Goal: Navigation & Orientation: Go to known website

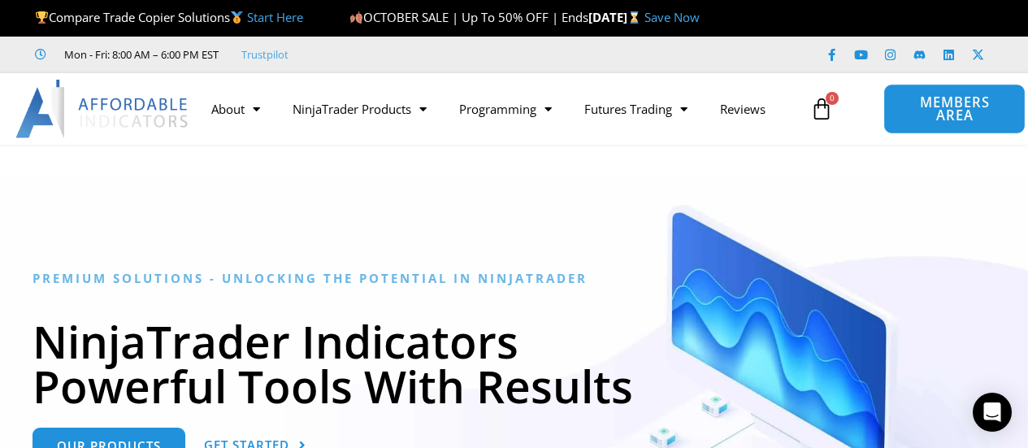
click at [930, 117] on span "MEMBERS AREA" at bounding box center [954, 109] width 105 height 27
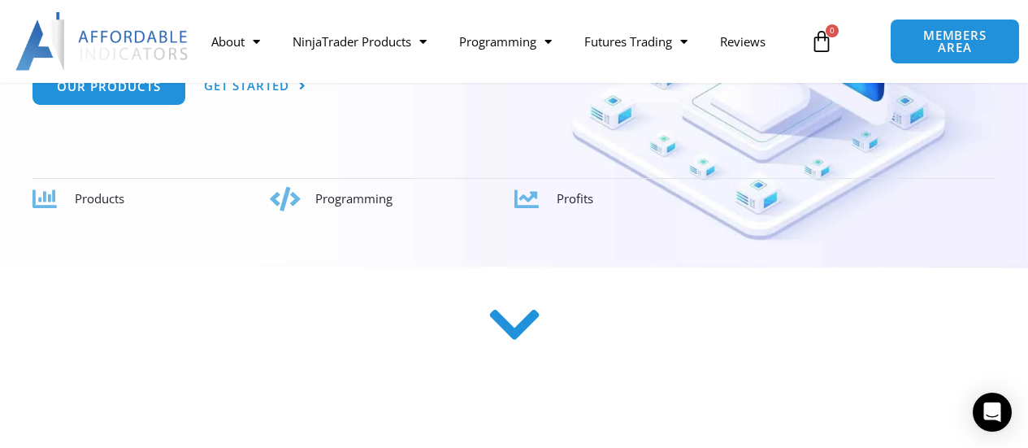
scroll to position [395, 0]
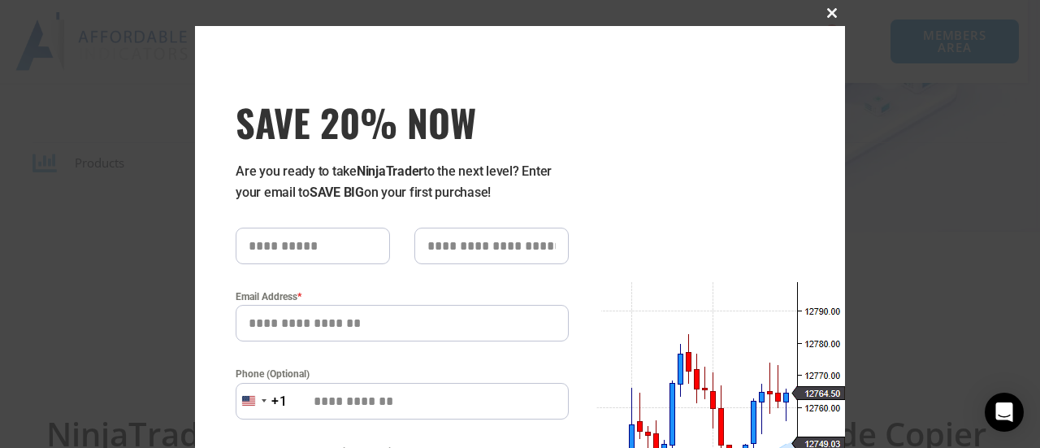
click at [823, 9] on span "SAVE 20% NOW popup" at bounding box center [832, 13] width 26 height 10
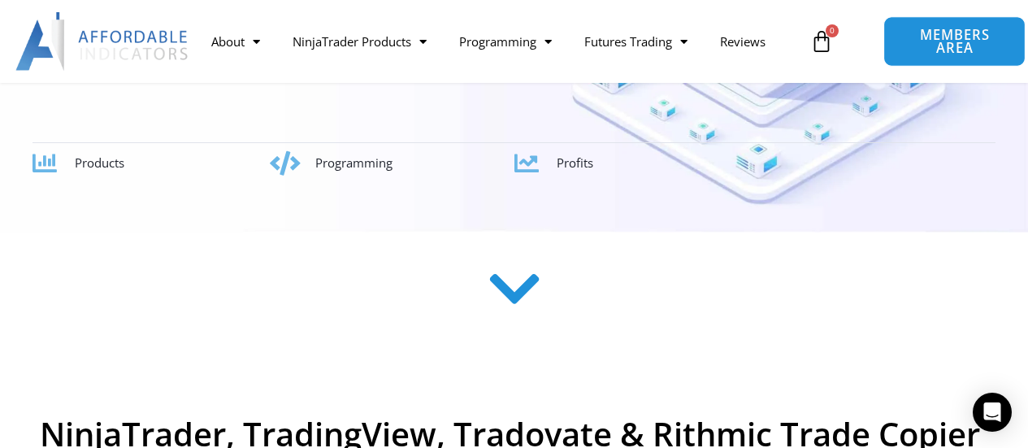
click at [944, 37] on span "MEMBERS AREA" at bounding box center [954, 41] width 105 height 27
